Goal: Task Accomplishment & Management: Use online tool/utility

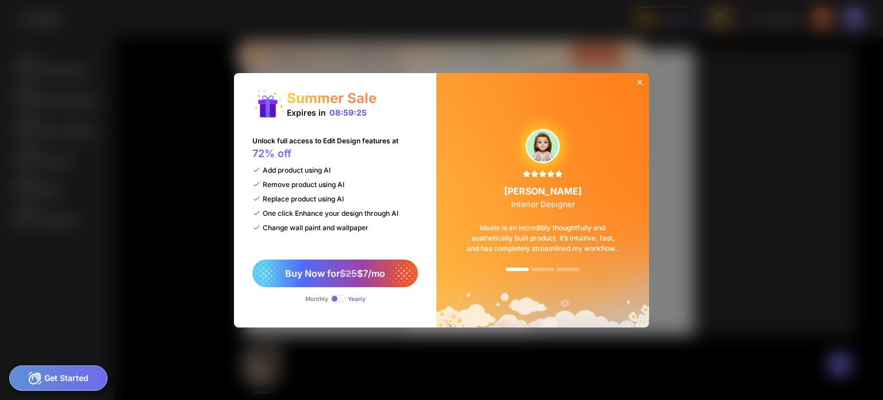
click at [638, 78] on icon at bounding box center [639, 82] width 9 height 9
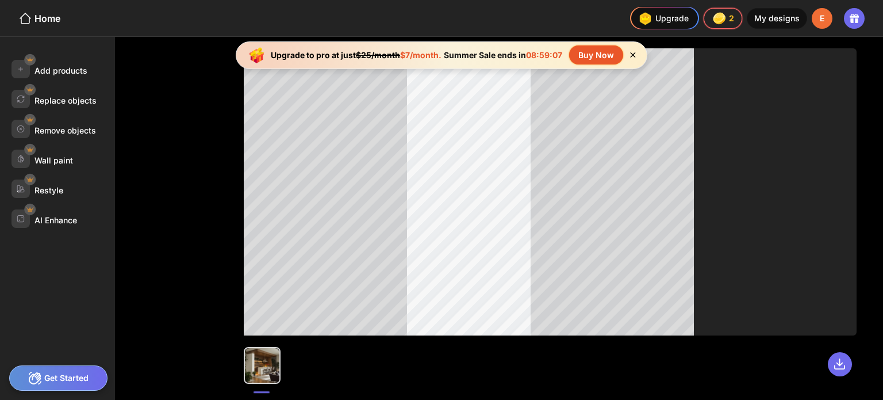
click at [779, 15] on div "My designs" at bounding box center [777, 18] width 60 height 21
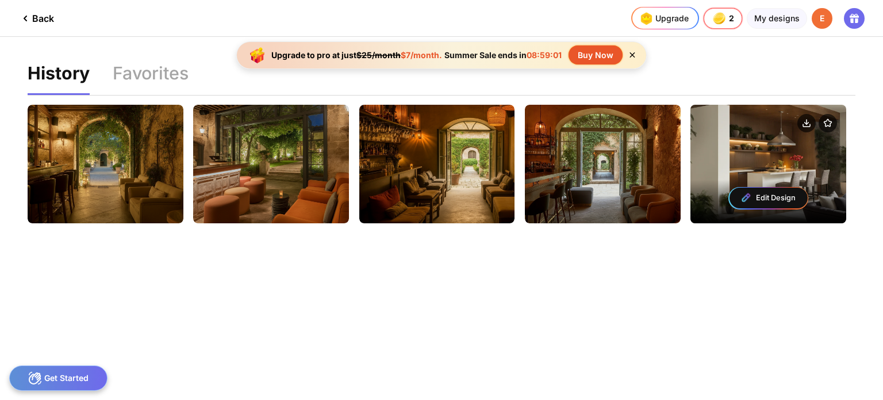
click at [766, 156] on div "Edit Design" at bounding box center [769, 164] width 156 height 118
click at [749, 196] on img at bounding box center [746, 197] width 11 height 11
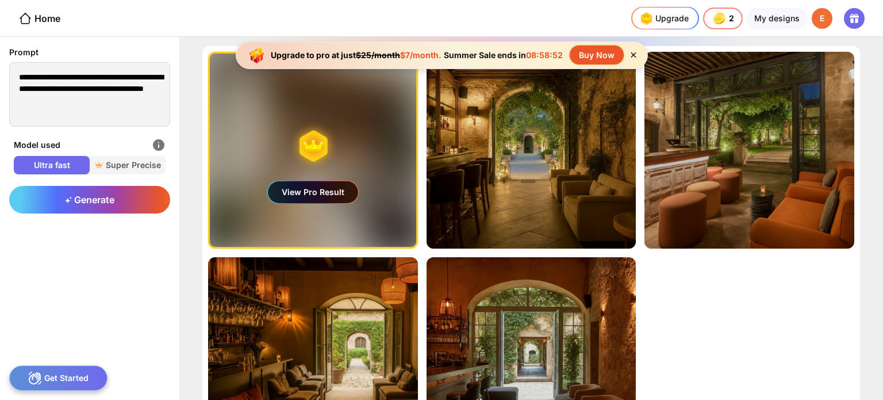
click at [302, 188] on div "View Pro Result" at bounding box center [313, 192] width 90 height 22
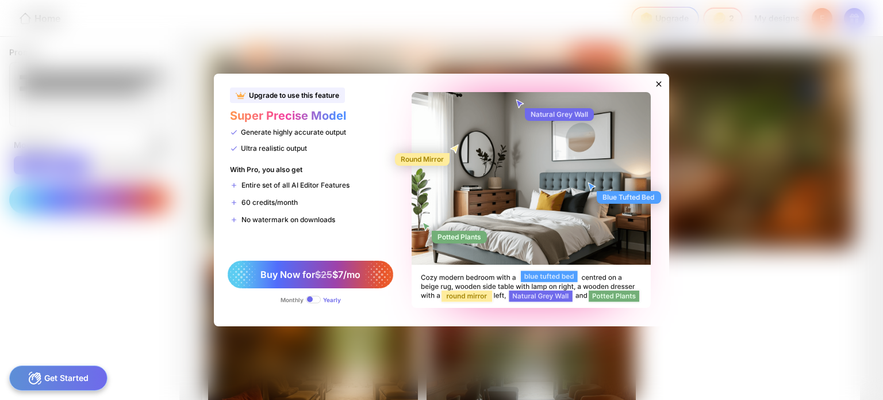
click at [660, 82] on icon at bounding box center [658, 83] width 9 height 9
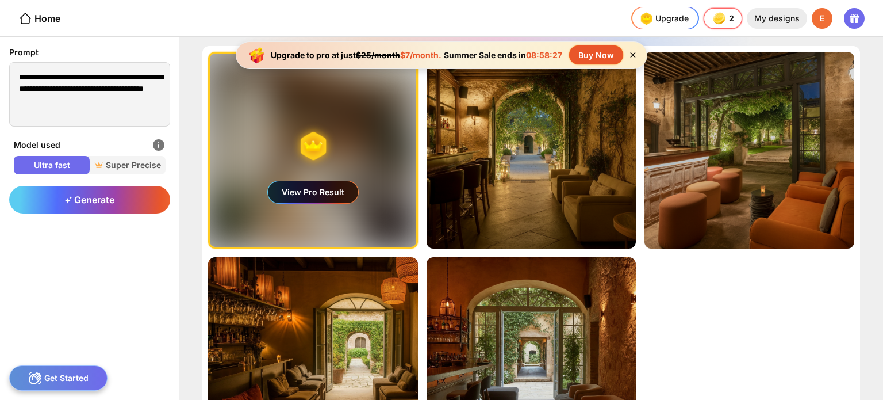
click at [781, 16] on div "My designs" at bounding box center [777, 18] width 60 height 21
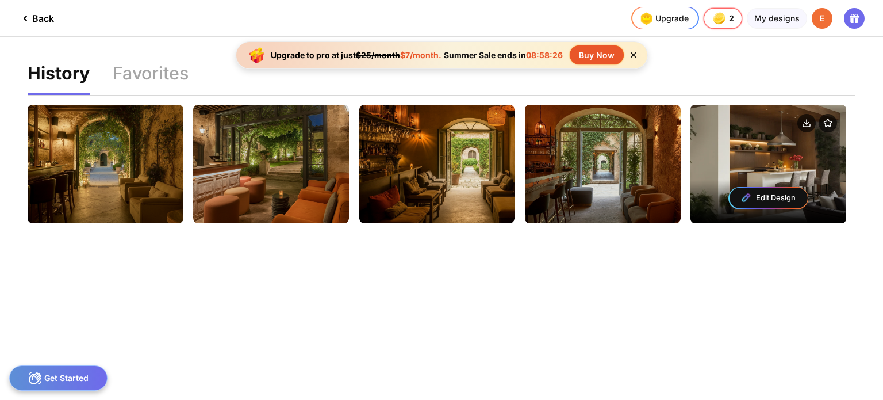
click at [796, 178] on div "Edit Design" at bounding box center [769, 198] width 156 height 50
click at [788, 139] on div at bounding box center [769, 124] width 156 height 39
click at [806, 119] on circle at bounding box center [807, 123] width 18 height 18
click at [805, 120] on circle at bounding box center [807, 123] width 18 height 18
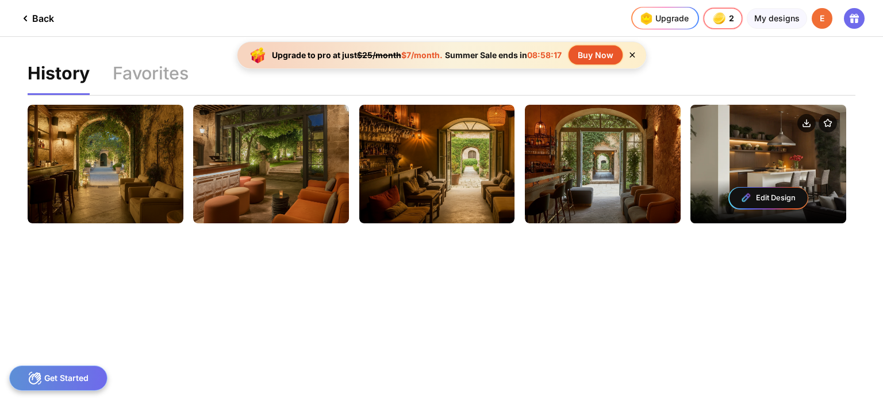
click at [766, 191] on div "Edit Design" at bounding box center [769, 197] width 78 height 21
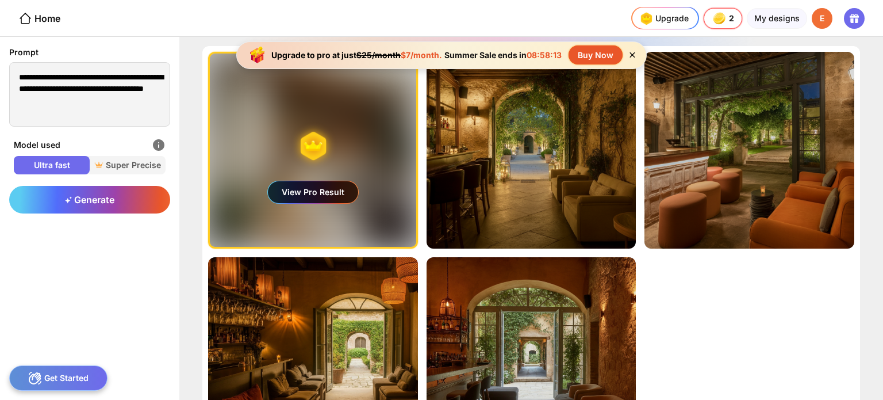
click at [880, 248] on div "Generating ultra realistic designs with our Super Precise Mode View Pro Result …" at bounding box center [531, 218] width 704 height 363
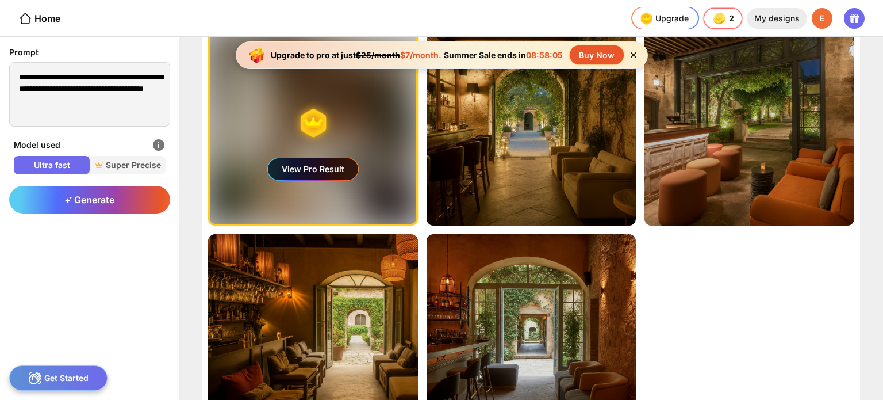
click at [776, 20] on div "My designs" at bounding box center [777, 18] width 60 height 21
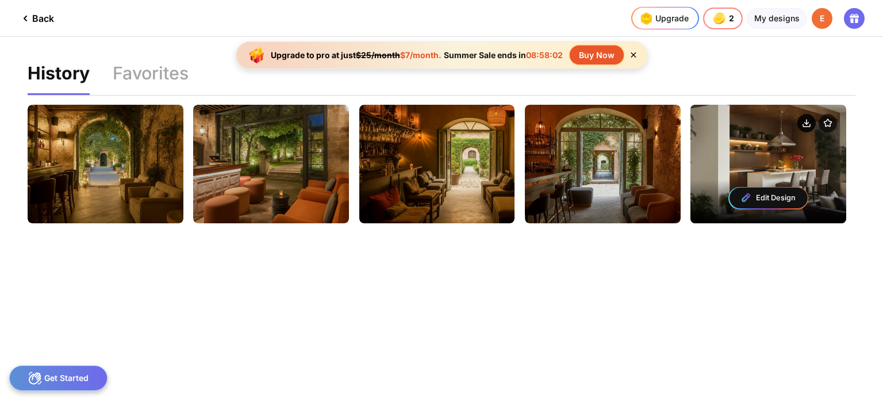
click at [807, 121] on circle at bounding box center [807, 123] width 18 height 18
click at [781, 145] on div "Edit Design" at bounding box center [769, 164] width 156 height 118
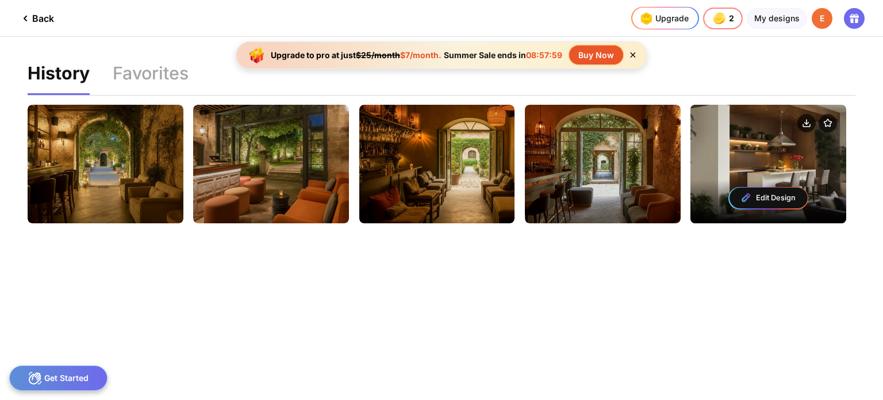
click at [781, 145] on div "Edit Design" at bounding box center [769, 164] width 156 height 118
click at [828, 122] on icon at bounding box center [828, 123] width 7 height 7
click at [805, 121] on circle at bounding box center [807, 123] width 18 height 18
click at [807, 122] on circle at bounding box center [807, 123] width 18 height 18
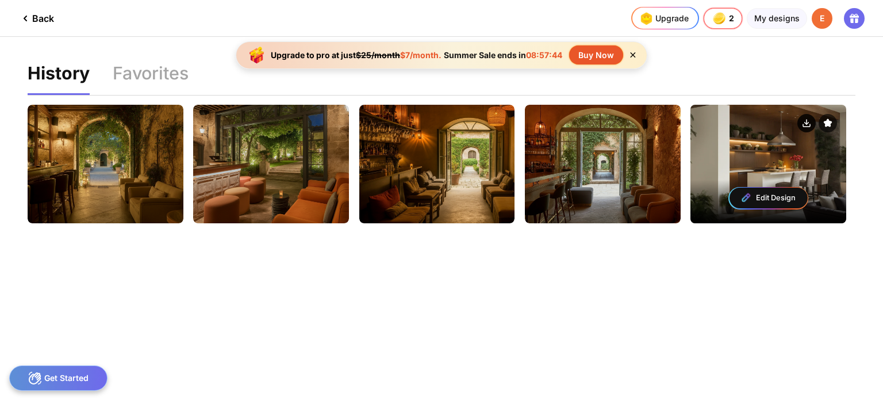
click at [807, 122] on circle at bounding box center [807, 123] width 18 height 18
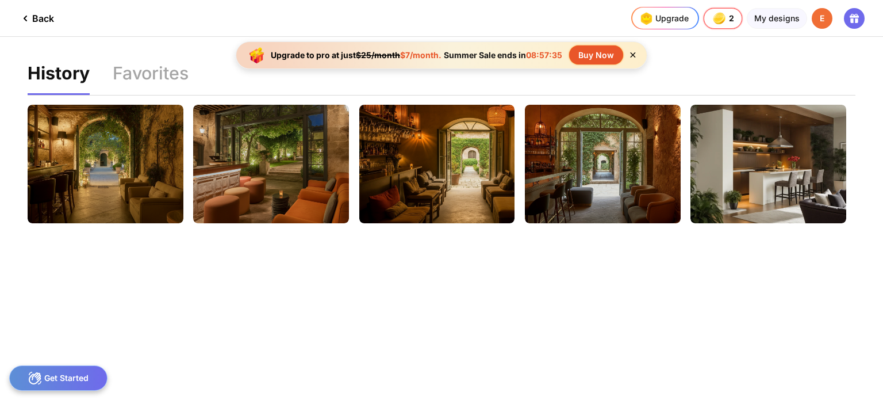
click at [853, 14] on icon at bounding box center [854, 16] width 9 height 4
click at [608, 298] on div "Edit Design Edit Design Edit Design Edit Design Edit Design" at bounding box center [442, 275] width 828 height 360
click at [143, 76] on div "Favorites" at bounding box center [151, 79] width 76 height 30
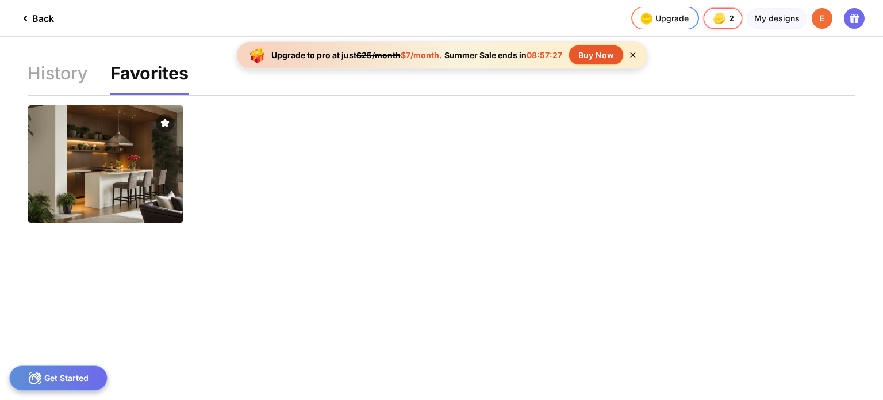
click at [101, 117] on img at bounding box center [105, 164] width 171 height 130
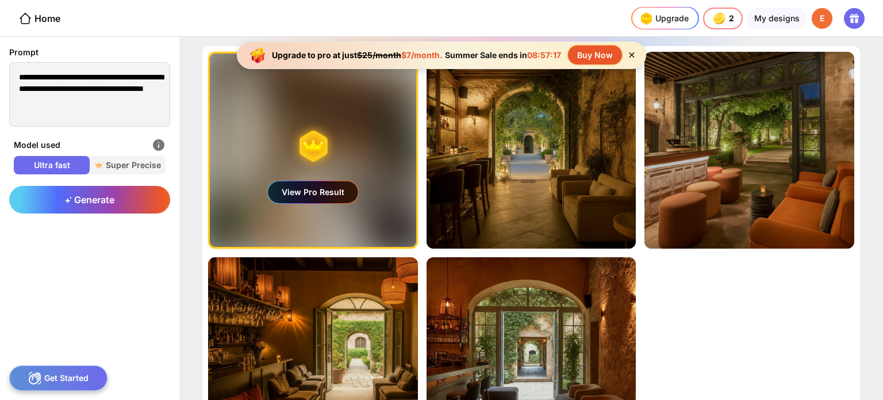
click at [315, 141] on div "View Pro Result" at bounding box center [313, 149] width 206 height 193
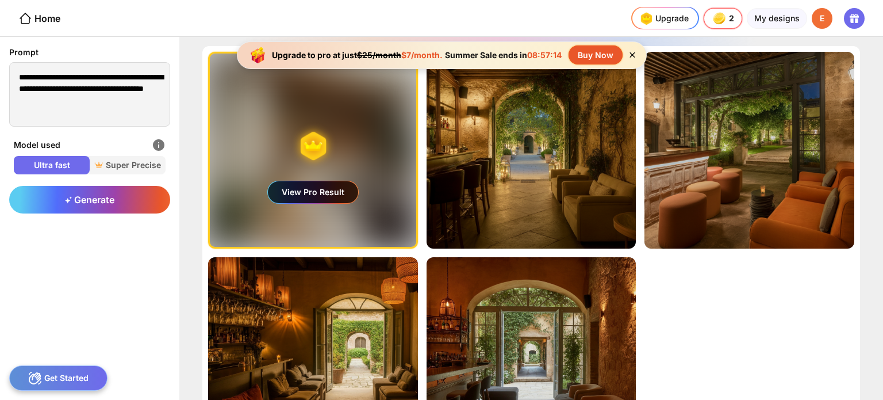
click at [632, 51] on icon at bounding box center [632, 55] width 10 height 10
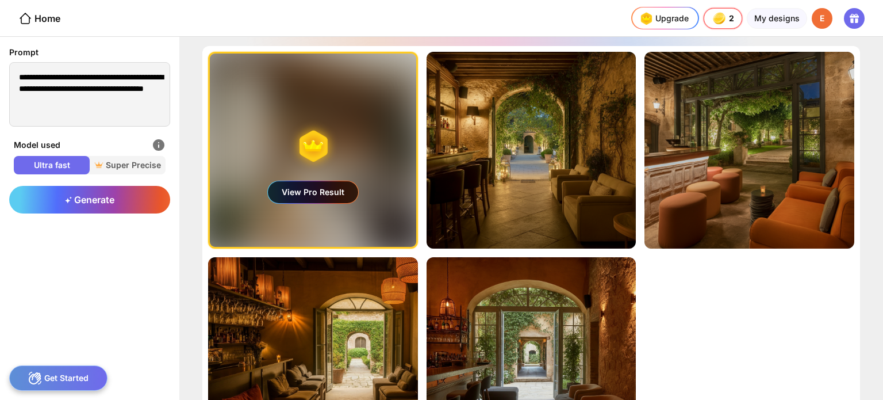
click at [306, 191] on div "View Pro Result" at bounding box center [313, 192] width 90 height 22
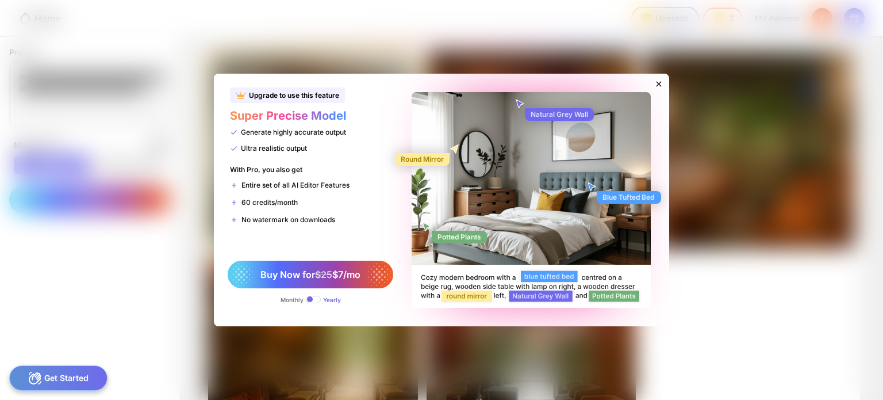
click at [656, 81] on icon at bounding box center [658, 83] width 9 height 9
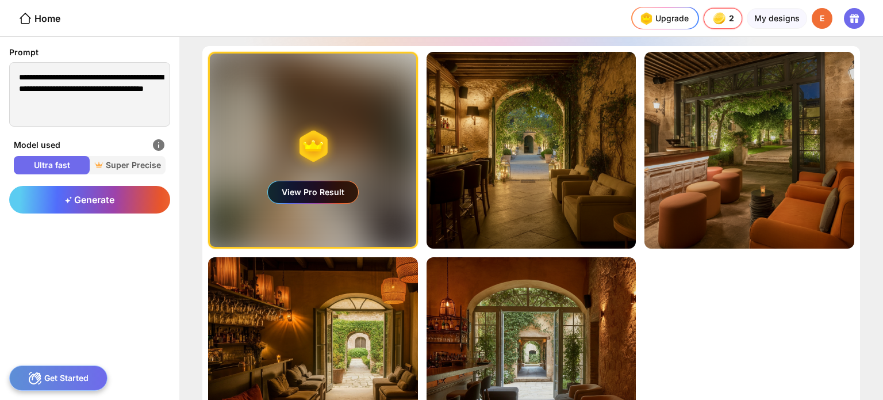
click at [340, 99] on div "View Pro Result" at bounding box center [313, 149] width 206 height 193
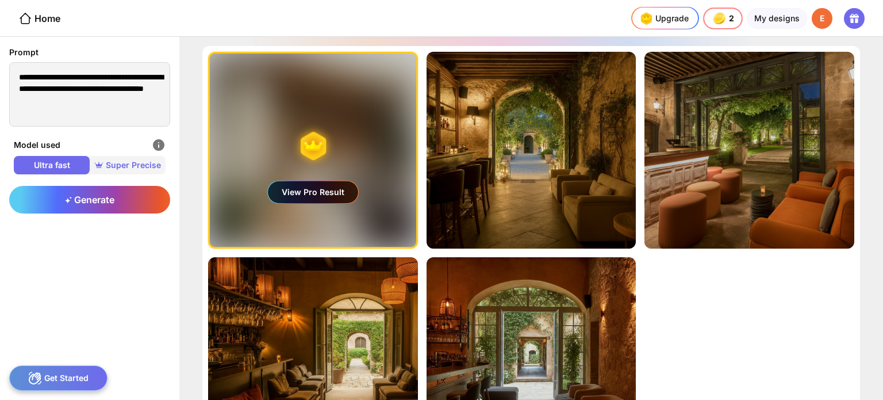
click at [133, 165] on span "Super Precise" at bounding box center [128, 165] width 76 height 12
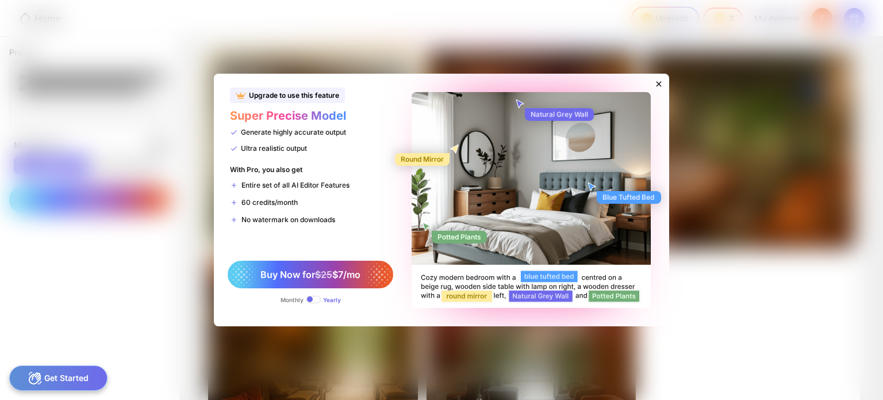
click at [657, 83] on icon at bounding box center [658, 83] width 9 height 9
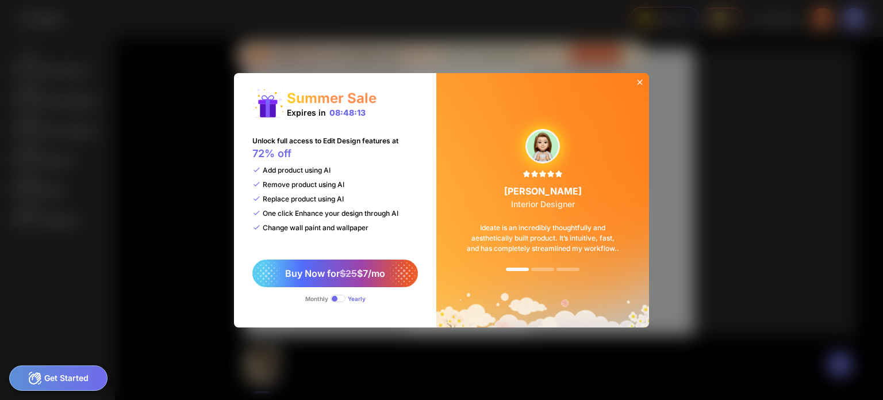
click at [642, 79] on icon at bounding box center [639, 82] width 9 height 9
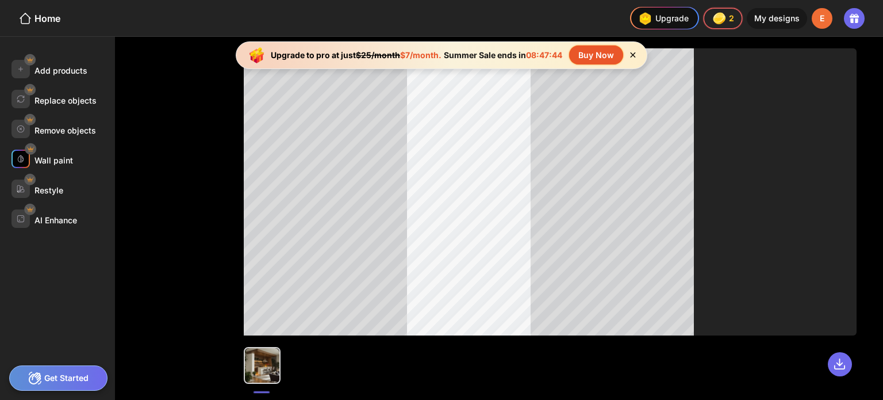
click at [49, 160] on div "Wall paint" at bounding box center [54, 160] width 39 height 10
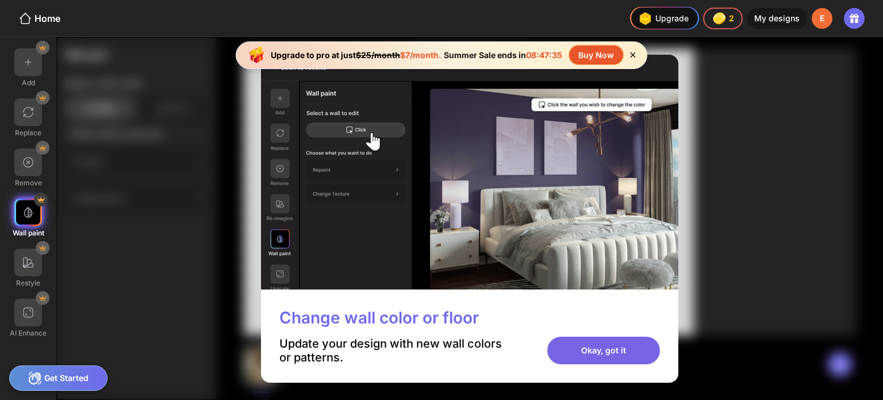
click at [592, 346] on div "Okay, got it" at bounding box center [603, 350] width 113 height 28
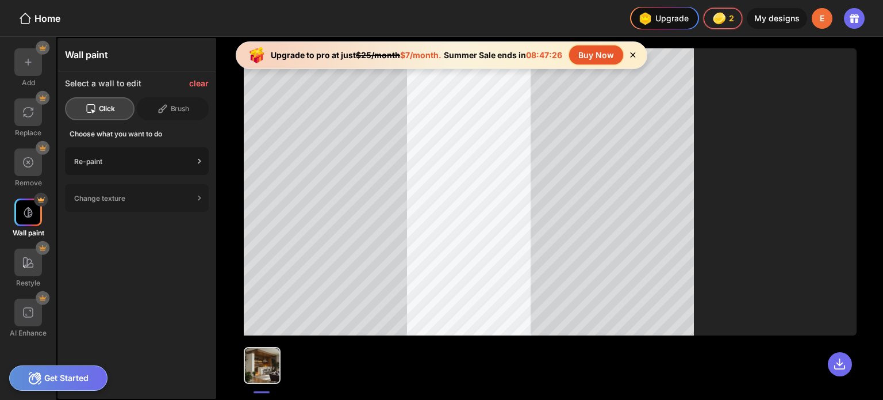
click at [197, 159] on icon at bounding box center [200, 161] width 12 height 12
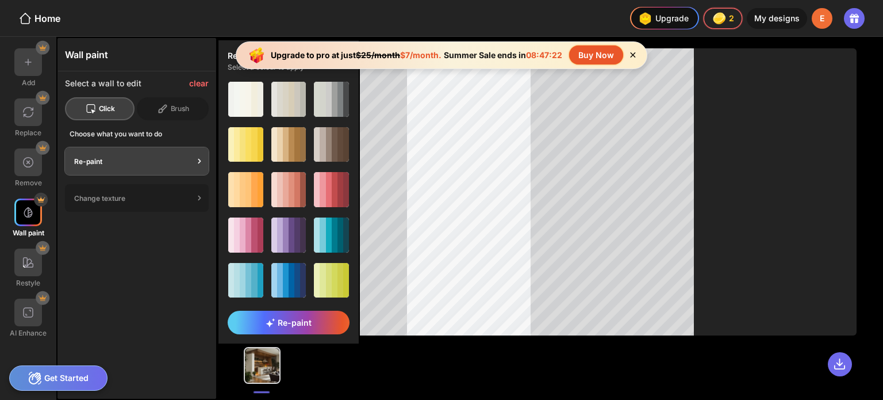
drag, startPoint x: 359, startPoint y: 201, endPoint x: 354, endPoint y: 273, distance: 72.1
click at [354, 273] on div "Re-paint Select a colour to apply Re-paint" at bounding box center [288, 191] width 143 height 305
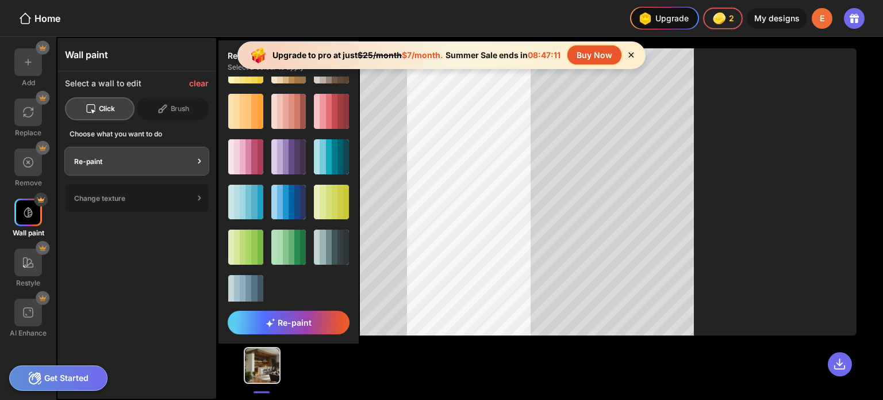
scroll to position [87, 0]
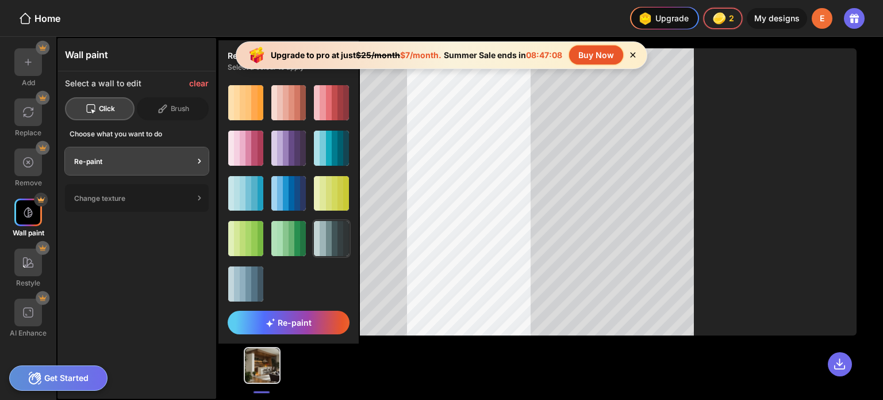
click at [326, 239] on div at bounding box center [329, 238] width 6 height 35
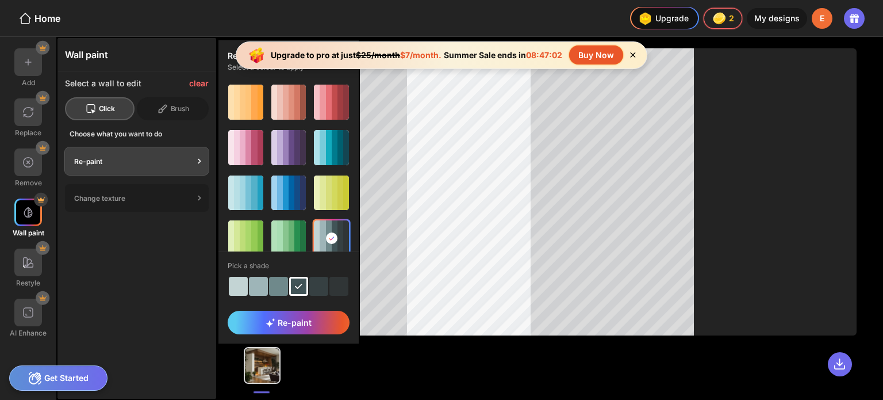
click at [269, 288] on div at bounding box center [278, 286] width 19 height 19
click at [290, 319] on span "Re-paint" at bounding box center [289, 322] width 46 height 10
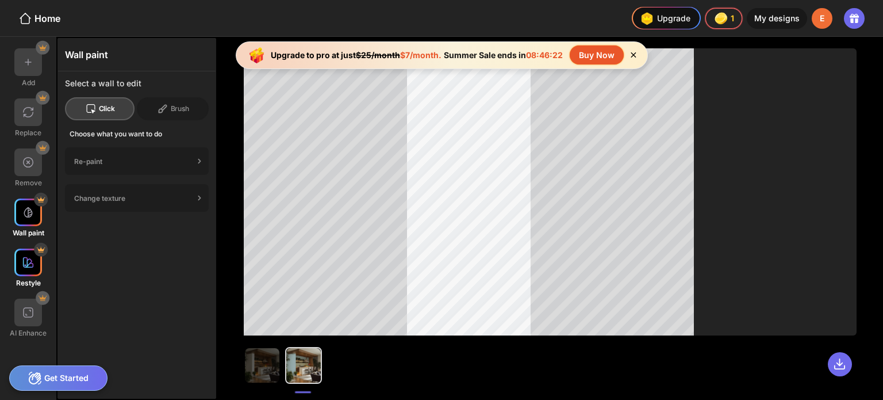
click at [34, 260] on div at bounding box center [28, 262] width 28 height 28
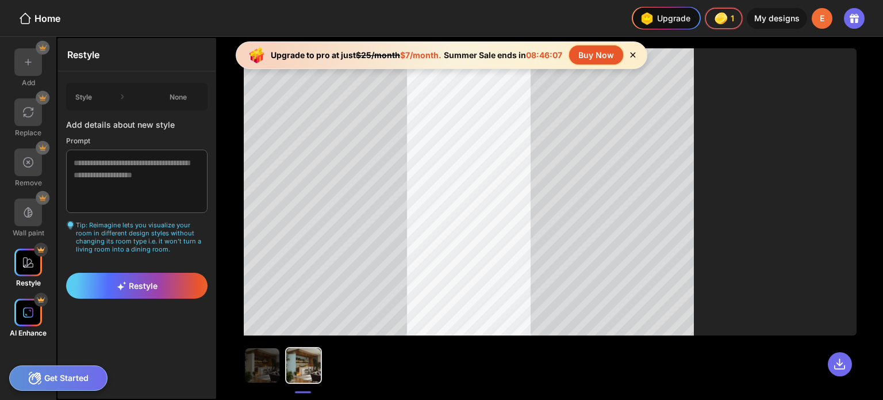
click at [24, 312] on img at bounding box center [28, 312] width 12 height 12
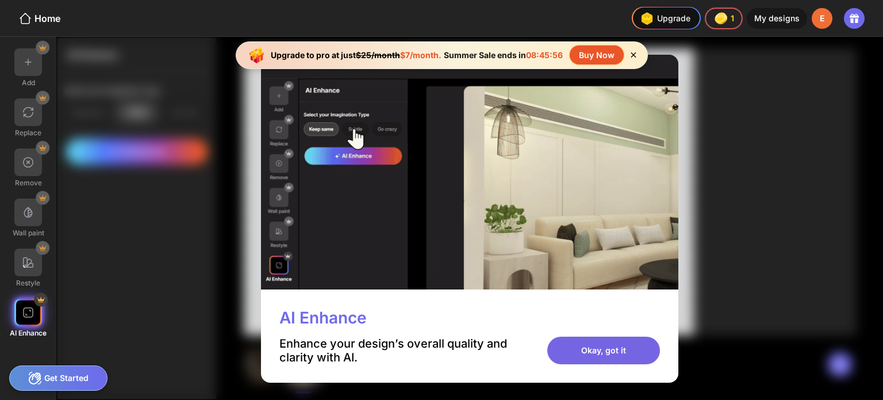
click at [604, 346] on div "Okay, got it" at bounding box center [603, 350] width 113 height 28
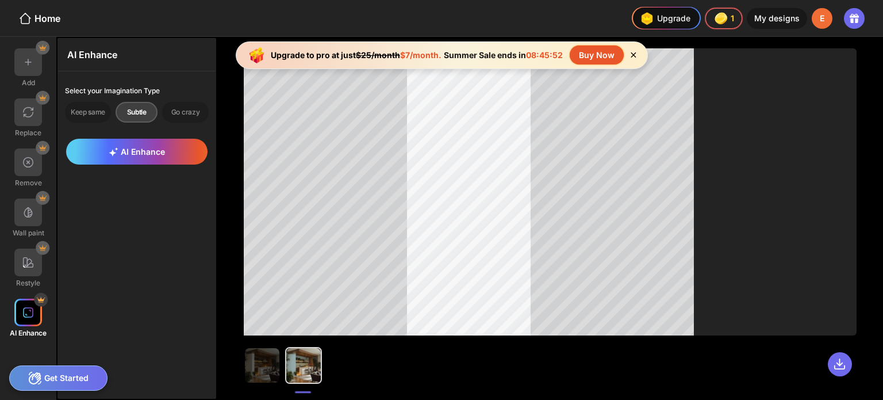
click at [27, 317] on img at bounding box center [28, 312] width 12 height 12
click at [626, 193] on div at bounding box center [550, 191] width 613 height 287
click at [129, 147] on span "AI Enhance" at bounding box center [137, 152] width 56 height 10
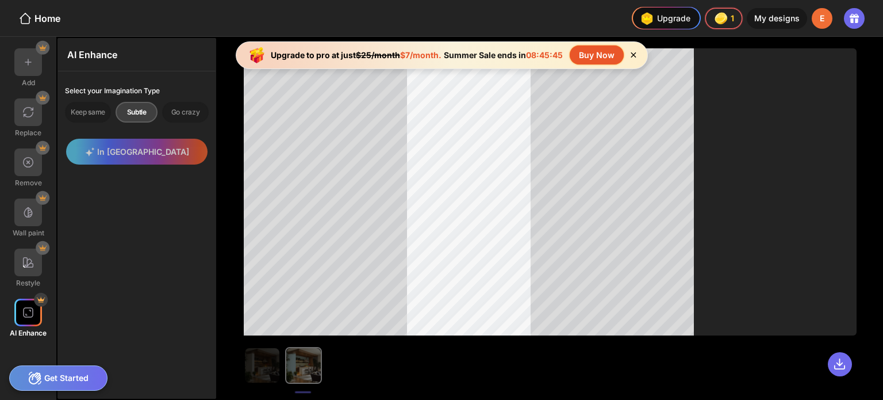
click at [597, 160] on div at bounding box center [550, 191] width 613 height 287
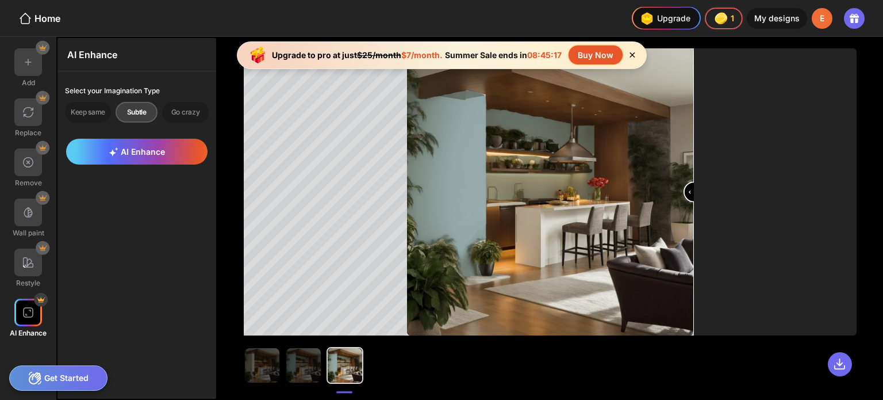
drag, startPoint x: 553, startPoint y: 194, endPoint x: 700, endPoint y: 236, distance: 153.1
click at [693, 236] on input "range" at bounding box center [550, 192] width 285 height 287
click at [133, 148] on span "AI Enhance" at bounding box center [137, 152] width 56 height 10
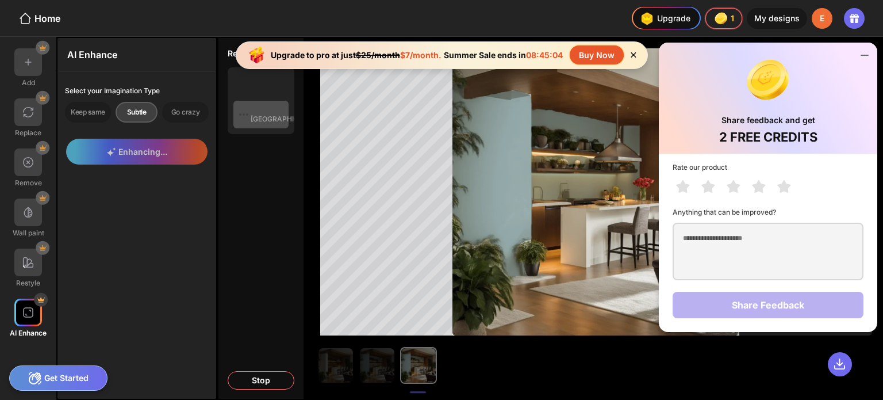
click at [866, 52] on icon at bounding box center [865, 55] width 14 height 14
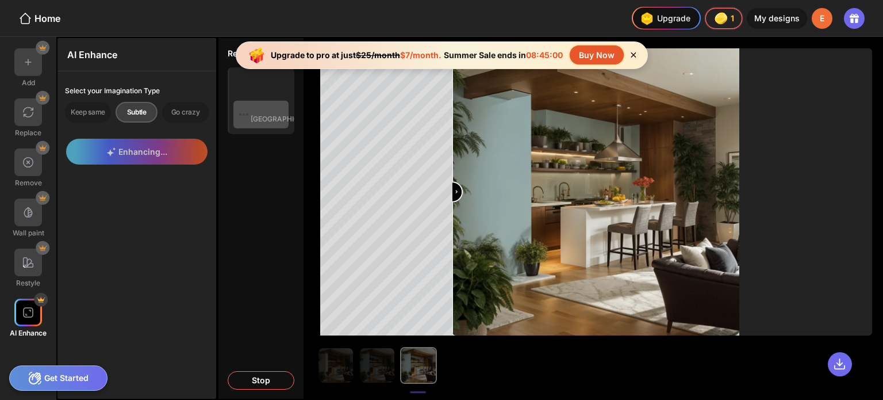
drag, startPoint x: 734, startPoint y: 189, endPoint x: 434, endPoint y: 217, distance: 300.9
type input "*"
click at [454, 217] on input "range" at bounding box center [596, 192] width 285 height 287
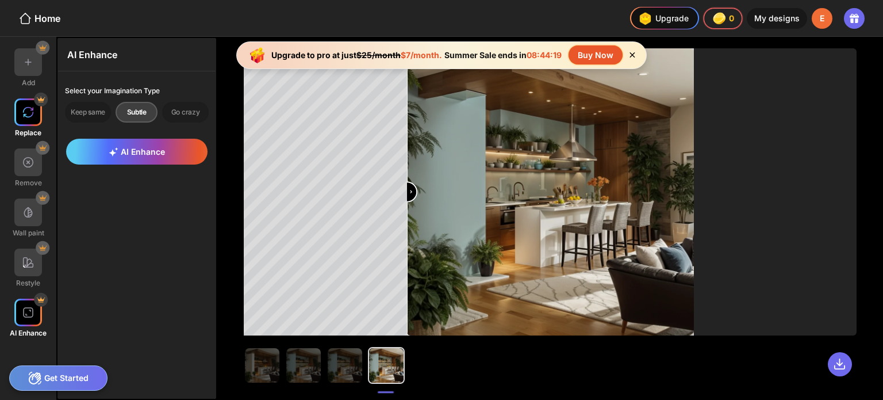
click at [26, 111] on img at bounding box center [28, 112] width 12 height 12
